Goal: Task Accomplishment & Management: Complete application form

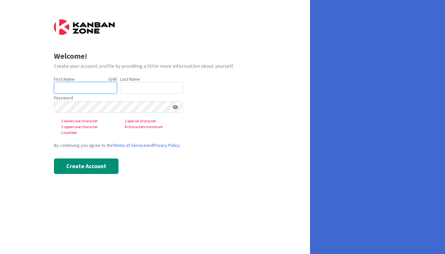
click at [80, 90] on input "text" at bounding box center [85, 88] width 63 height 12
type input "[PERSON_NAME]"
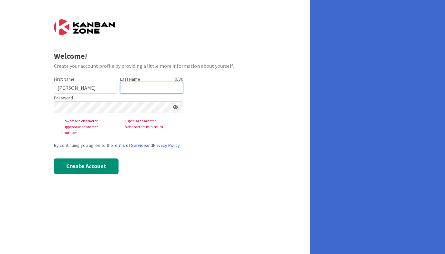
click at [131, 93] on input "text" at bounding box center [151, 88] width 63 height 12
type input "[PERSON_NAME]"
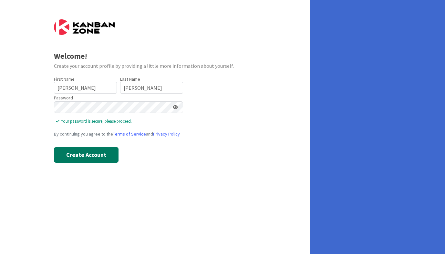
click at [107, 157] on button "Create Account" at bounding box center [86, 154] width 65 height 15
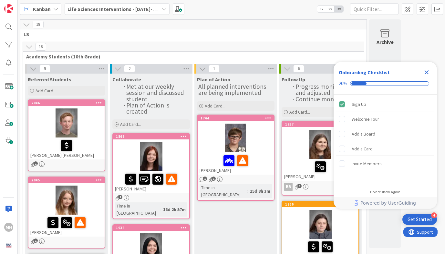
click at [427, 72] on icon "Close Checklist" at bounding box center [426, 72] width 4 height 4
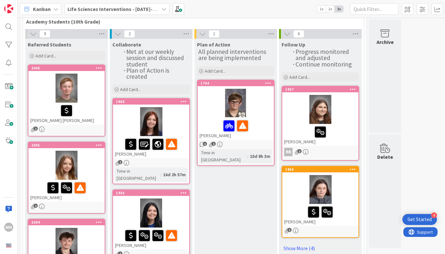
scroll to position [81, 0]
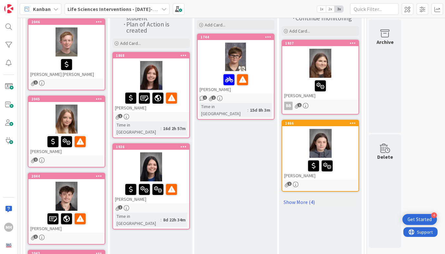
click at [339, 145] on div at bounding box center [320, 143] width 76 height 29
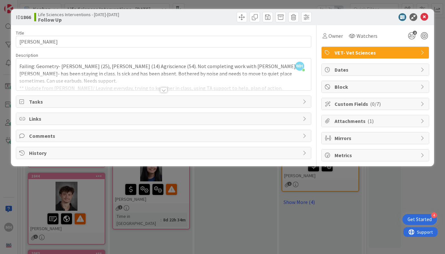
drag, startPoint x: 164, startPoint y: 89, endPoint x: 163, endPoint y: 100, distance: 10.7
click at [163, 100] on div "Title 11 / 128 [PERSON_NAME] Description [PERSON_NAME] just joined Failing: Geo…" at bounding box center [163, 93] width 295 height 136
click at [423, 17] on icon at bounding box center [424, 17] width 8 height 8
